Goal: Transaction & Acquisition: Purchase product/service

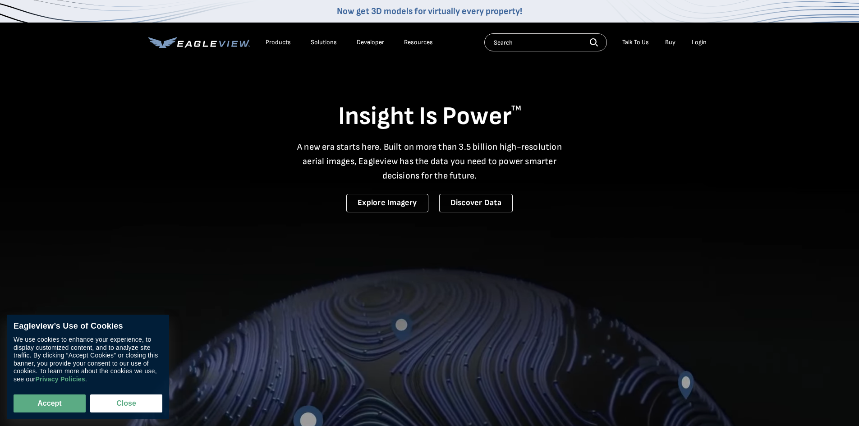
click at [692, 41] on div "Login" at bounding box center [699, 42] width 15 height 8
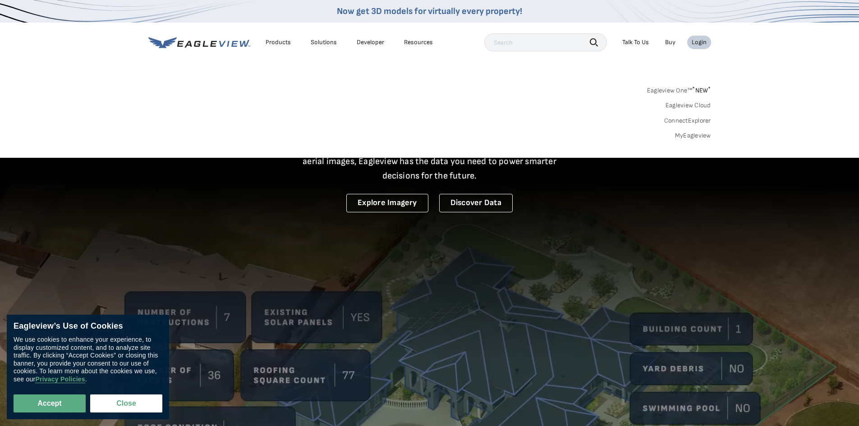
click at [696, 139] on link "MyEagleview" at bounding box center [693, 136] width 36 height 8
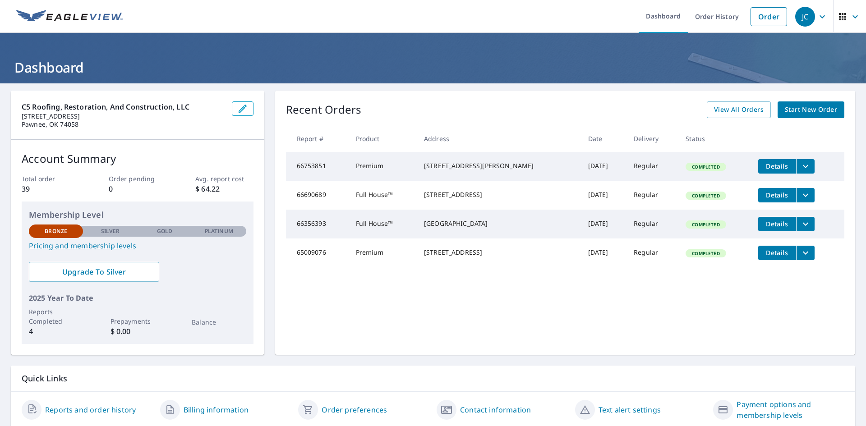
click at [789, 114] on span "Start New Order" at bounding box center [811, 109] width 52 height 11
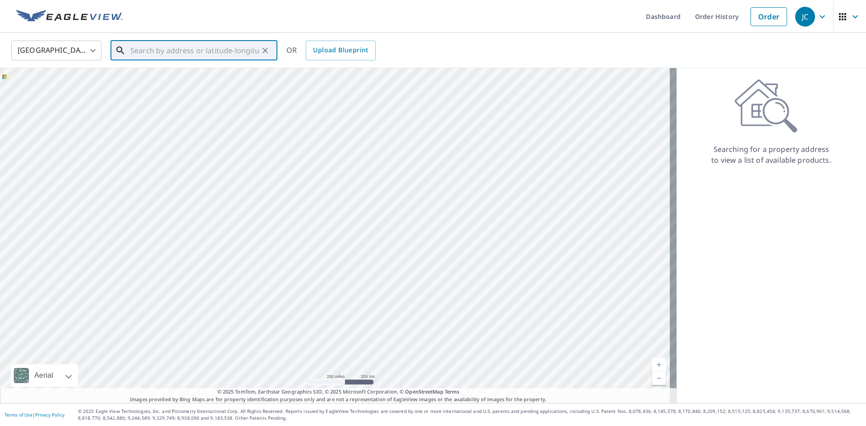
click at [209, 55] on input "text" at bounding box center [194, 50] width 129 height 25
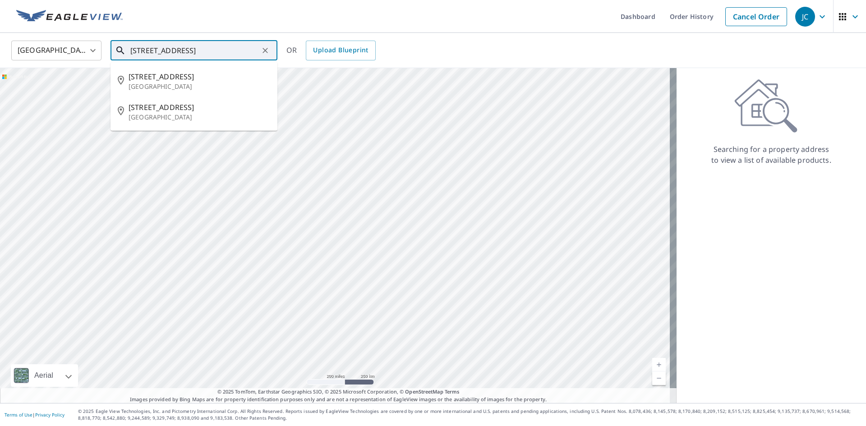
type input "509 N Sunset Ponca City, OK 74601"
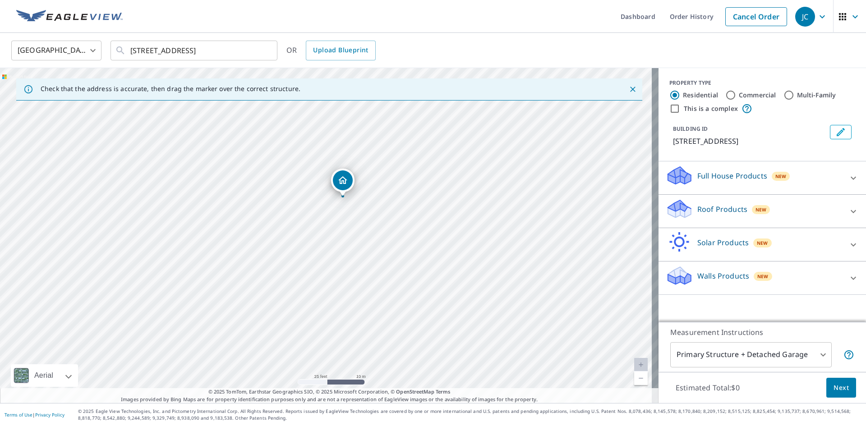
drag, startPoint x: 330, startPoint y: 217, endPoint x: 322, endPoint y: 207, distance: 12.5
click at [322, 207] on div "509 N Sunset St Ponca City, OK 74601" at bounding box center [329, 235] width 659 height 335
click at [350, 193] on div "509 N Sunset St Ponca City, OK 74601" at bounding box center [342, 183] width 23 height 28
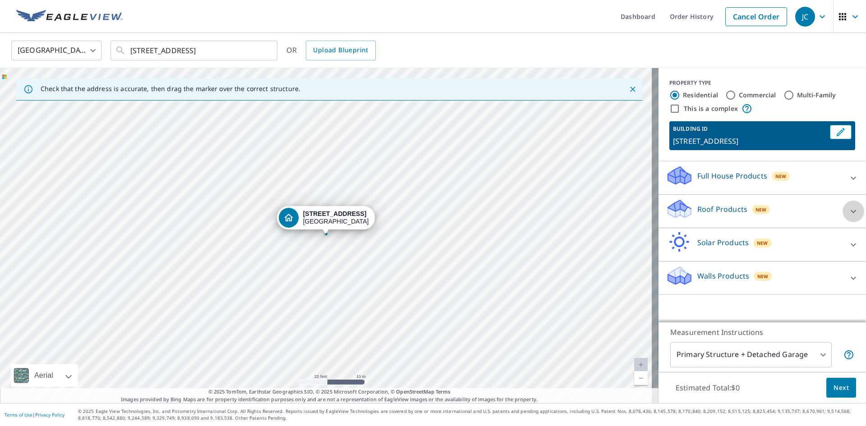
click at [848, 213] on icon at bounding box center [853, 211] width 11 height 11
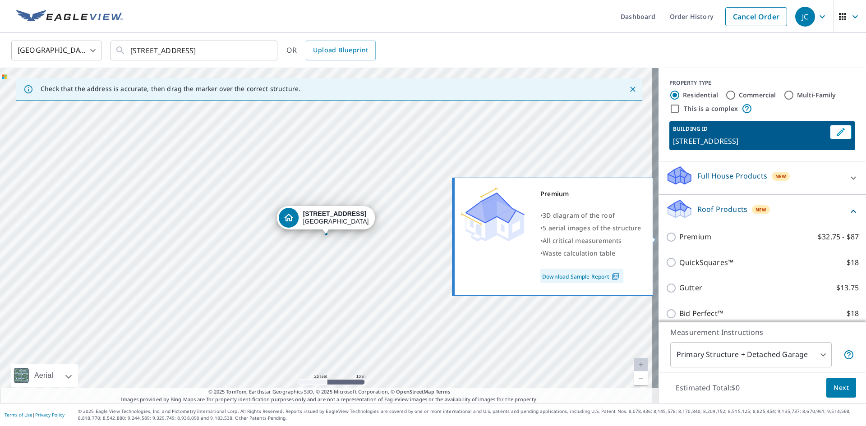
click at [666, 237] on input "Premium $32.75 - $87" at bounding box center [673, 237] width 14 height 11
checkbox input "true"
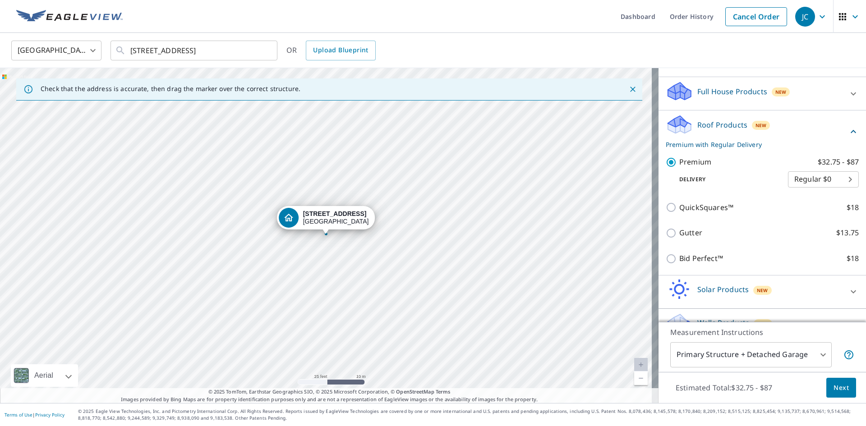
scroll to position [90, 0]
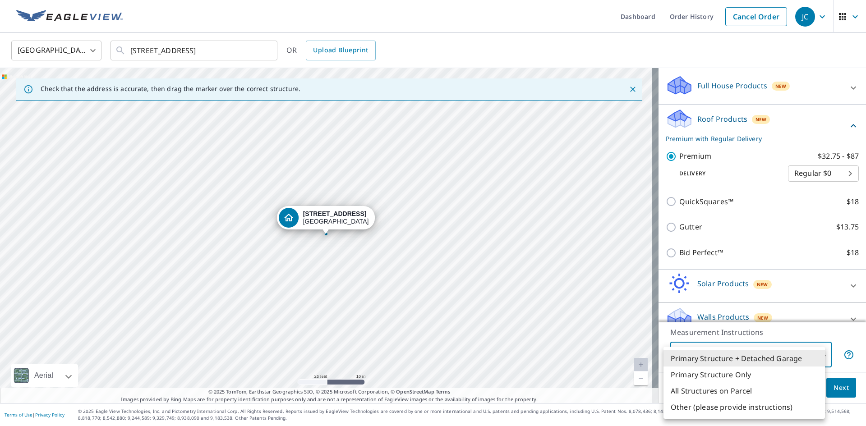
click at [724, 352] on body "JC JC Dashboard Order History Cancel Order JC United States US ​ 509 N Sunset P…" at bounding box center [433, 213] width 866 height 426
click at [719, 375] on li "Primary Structure Only" at bounding box center [745, 375] width 162 height 16
type input "2"
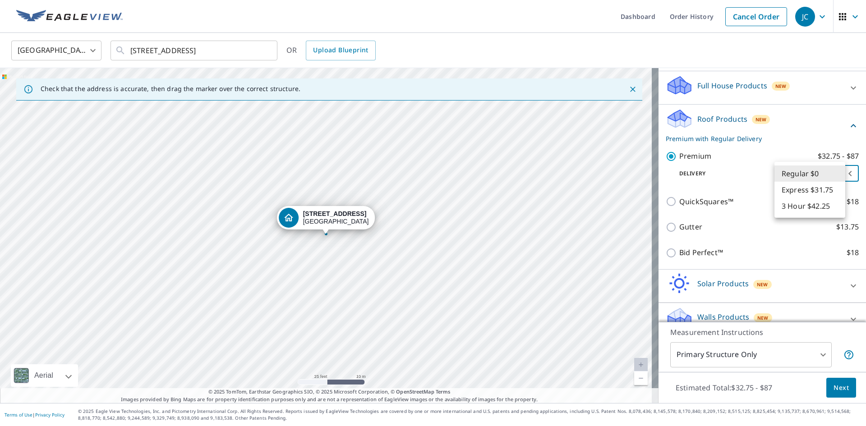
click at [817, 177] on body "JC JC Dashboard Order History Cancel Order JC United States US ​ 509 N Sunset P…" at bounding box center [433, 213] width 866 height 426
click at [817, 177] on li "Regular $0" at bounding box center [810, 174] width 71 height 16
click at [835, 389] on span "Next" at bounding box center [841, 388] width 15 height 11
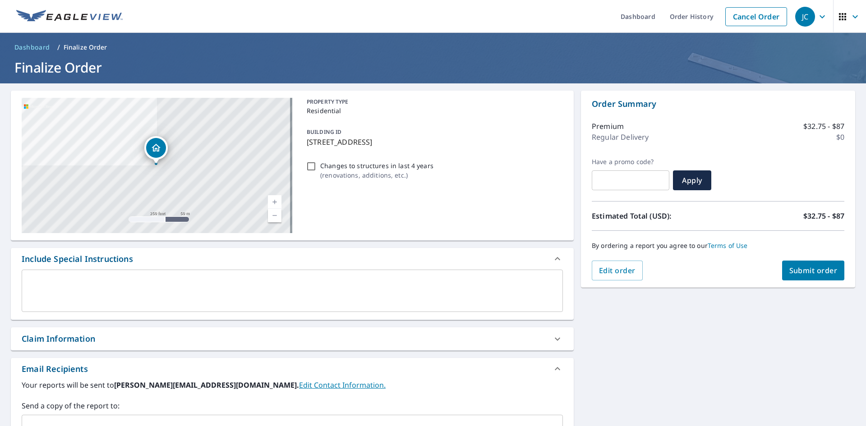
click at [789, 268] on span "Submit order" at bounding box center [813, 271] width 48 height 10
checkbox input "true"
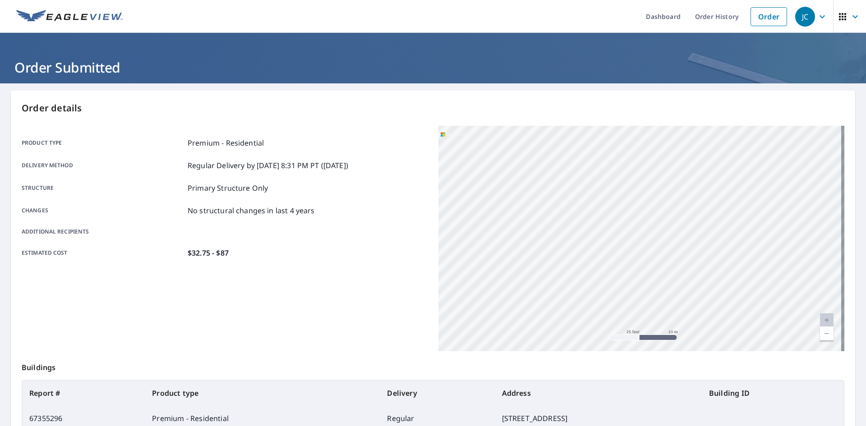
click at [83, 20] on img at bounding box center [69, 17] width 106 height 14
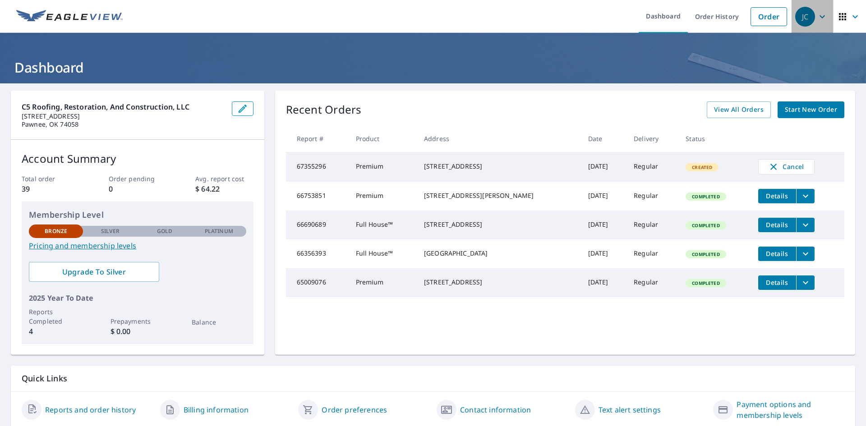
click at [808, 21] on span "JC" at bounding box center [812, 17] width 34 height 22
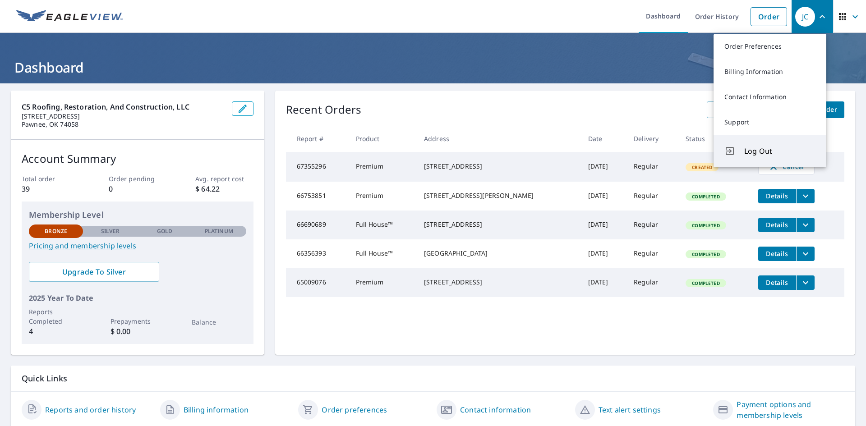
click at [760, 154] on span "Log Out" at bounding box center [779, 151] width 71 height 11
